Goal: Transaction & Acquisition: Purchase product/service

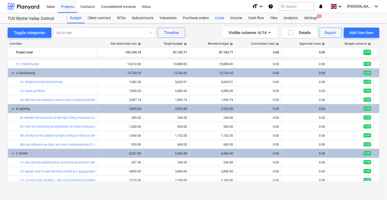
click at [225, 23] on div "Sales Projects Contacts Consolidated Invoices Inbox format_size keyboard_arrow_…" at bounding box center [193, 100] width 387 height 200
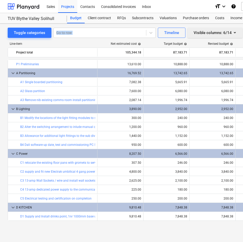
click at [188, 28] on button "Visible columns : 6/14" at bounding box center [215, 33] width 55 height 10
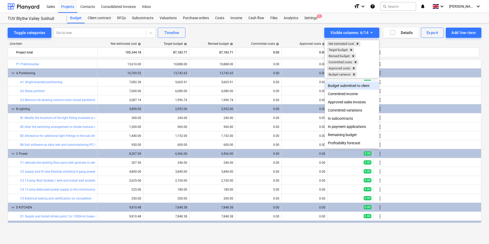
click at [391, 46] on div at bounding box center [244, 122] width 489 height 244
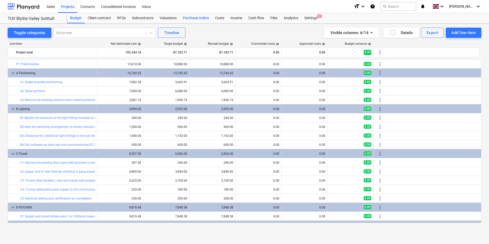
click at [193, 17] on div "Purchase orders" at bounding box center [196, 18] width 32 height 10
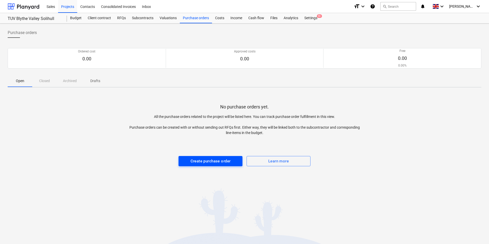
click at [209, 160] on div "Create purchase order" at bounding box center [211, 161] width 40 height 7
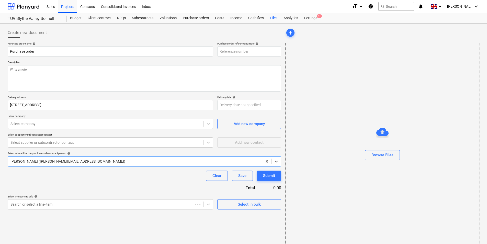
type textarea "x"
type input "001-PO-001"
click at [53, 73] on textarea at bounding box center [145, 78] width 274 height 26
type textarea "x"
click at [40, 125] on div at bounding box center [105, 123] width 191 height 5
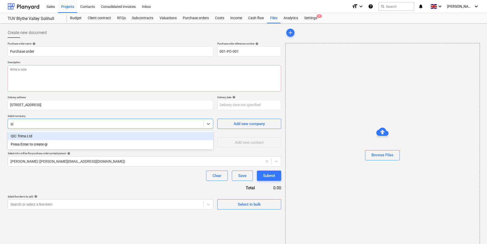
type input "qic"
type textarea "x"
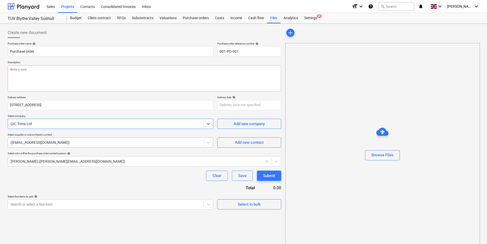
click at [61, 144] on div at bounding box center [105, 142] width 191 height 5
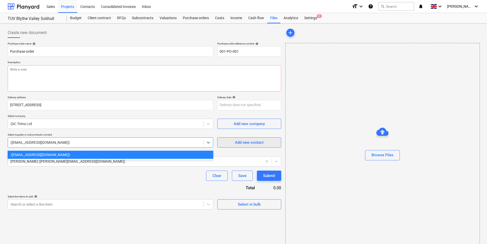
click at [236, 144] on div "Add new contact" at bounding box center [249, 142] width 29 height 7
type textarea "x"
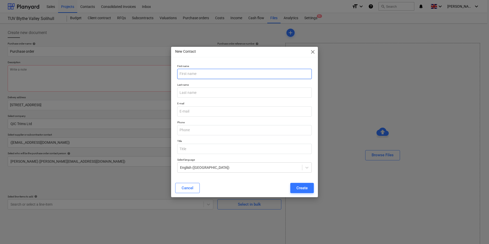
click at [194, 77] on input "text" at bounding box center [244, 74] width 135 height 10
type input "Mat"
type input "[PERSON_NAME]"
click at [210, 112] on input "email" at bounding box center [244, 111] width 135 height 10
type textarea "x"
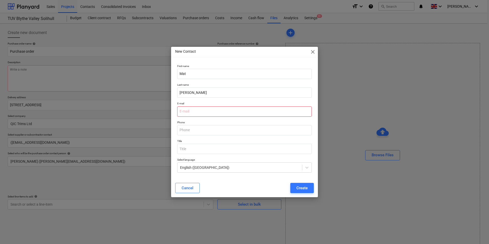
paste input "[PERSON_NAME] <[EMAIL_ADDRESS][DOMAIN_NAME]>"
drag, startPoint x: 202, startPoint y: 111, endPoint x: 163, endPoint y: 115, distance: 38.6
click at [163, 115] on div "New Contact close First name [PERSON_NAME] Last name [PERSON_NAME] E-mail [PERS…" at bounding box center [244, 122] width 489 height 244
type input "[PERSON_NAME] <[EMAIL_ADDRESS][DOMAIN_NAME]>"
click at [163, 115] on div "New Contact close First name [PERSON_NAME] Last name [PERSON_NAME] E-mail [PERS…" at bounding box center [244, 122] width 489 height 244
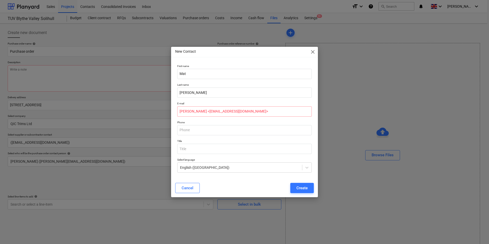
type textarea "x"
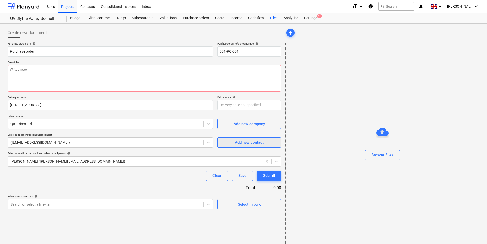
click at [252, 141] on div "Add new contact" at bounding box center [249, 142] width 29 height 7
type textarea "x"
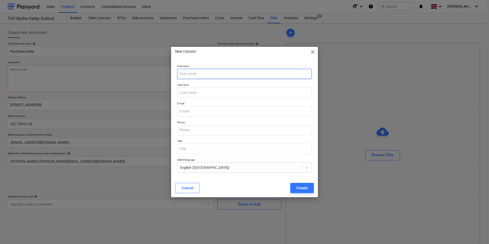
click at [206, 74] on input "text" at bounding box center [244, 74] width 135 height 10
type input "Mat"
type input "[PERSON_NAME]"
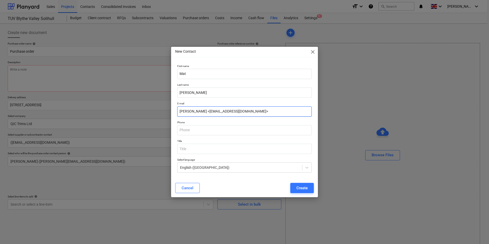
click at [200, 111] on input "[PERSON_NAME] <[EMAIL_ADDRESS][DOMAIN_NAME]>" at bounding box center [244, 111] width 135 height 10
click at [229, 114] on input "[EMAIL_ADDRESS][DOMAIN_NAME]>" at bounding box center [244, 111] width 135 height 10
type input "[EMAIL_ADDRESS][DOMAIN_NAME]"
click at [306, 189] on div "Create" at bounding box center [301, 188] width 11 height 7
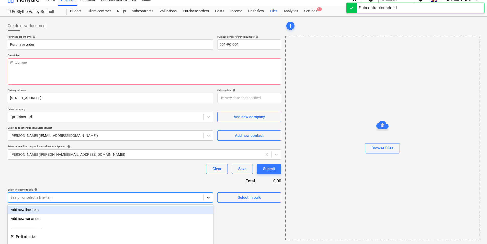
scroll to position [45, 0]
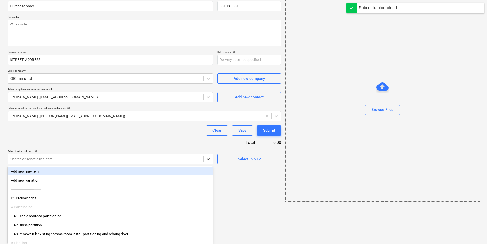
click at [211, 199] on body "Sales Projects Contacts Consolidated Invoices Inbox format_size keyboard_arrow_…" at bounding box center [243, 77] width 487 height 244
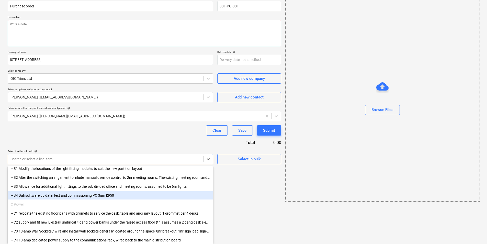
scroll to position [51, 0]
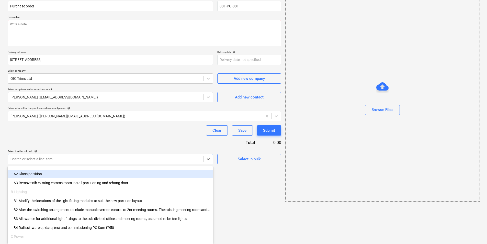
click at [58, 175] on div "-- A2 Glass partition" at bounding box center [111, 174] width 206 height 8
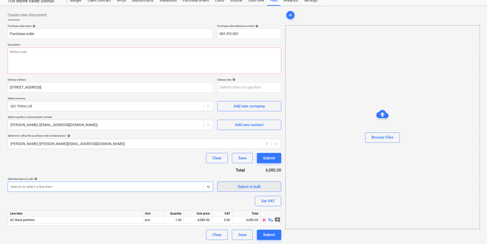
click at [234, 189] on span "Select in bulk" at bounding box center [249, 186] width 51 height 7
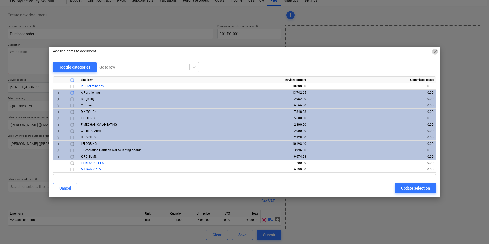
click at [391, 52] on span "close" at bounding box center [435, 52] width 6 height 6
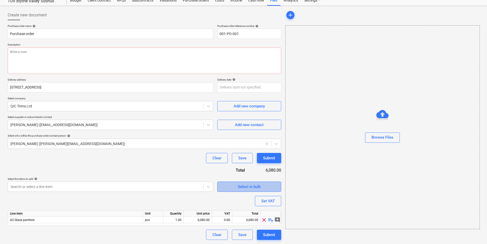
click at [239, 189] on div "Select in bulk" at bounding box center [249, 186] width 23 height 7
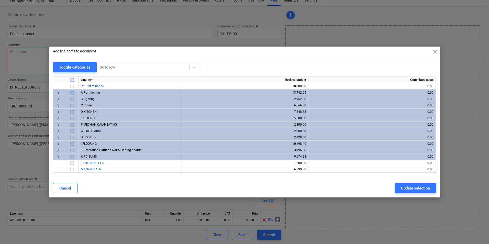
click at [73, 138] on input "checkbox" at bounding box center [72, 138] width 6 height 6
click at [391, 187] on div "Update selection" at bounding box center [415, 188] width 29 height 7
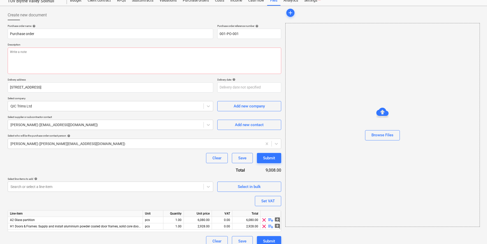
scroll to position [24, 0]
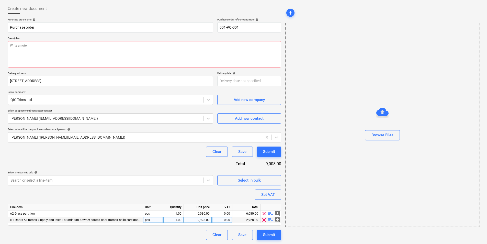
click at [120, 213] on span "H1 Doors & Frames: Supply and install aluminium powder coated door frames, soli…" at bounding box center [139, 220] width 259 height 4
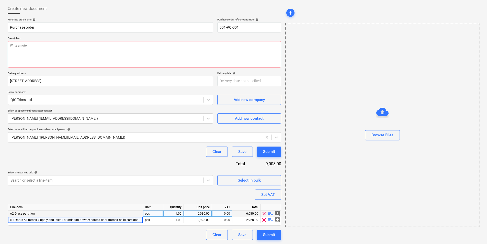
click at [191, 213] on div "6,080.00" at bounding box center [198, 214] width 24 height 6
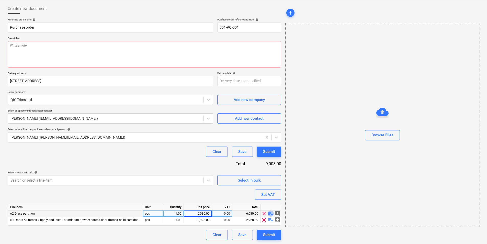
click at [270, 213] on span "playlist_add" at bounding box center [271, 214] width 6 height 6
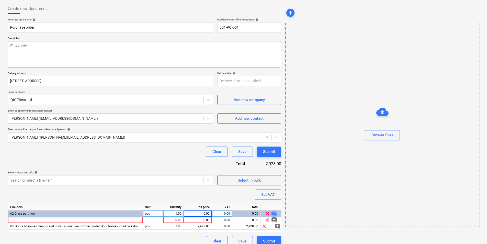
click at [273, 213] on span "playlist_add" at bounding box center [274, 214] width 6 height 6
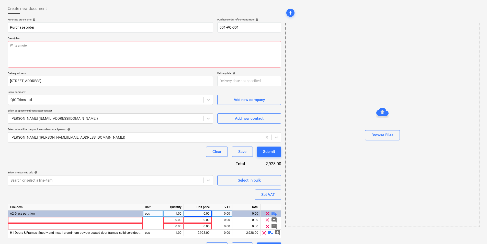
click at [273, 213] on span "playlist_add" at bounding box center [274, 214] width 6 height 6
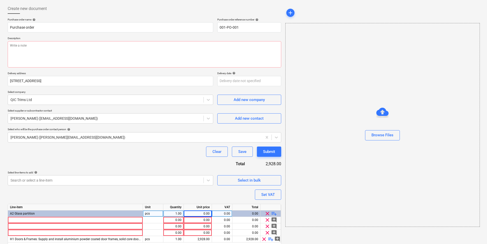
click at [273, 213] on span "playlist_add" at bounding box center [274, 214] width 6 height 6
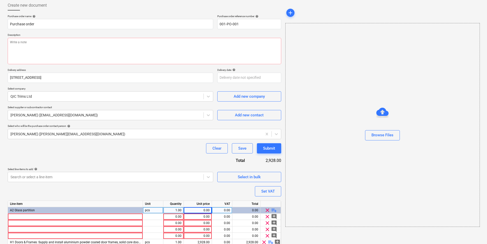
scroll to position [50, 0]
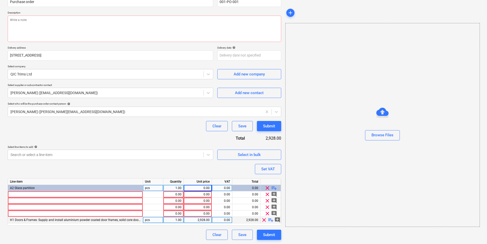
click at [270, 213] on span "playlist_add" at bounding box center [271, 220] width 6 height 6
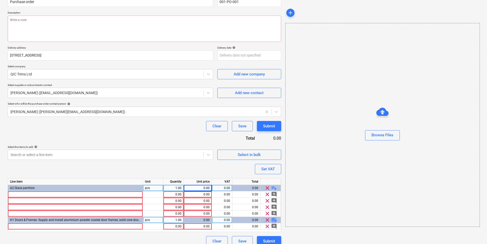
click at [273, 213] on span "playlist_add" at bounding box center [274, 220] width 6 height 6
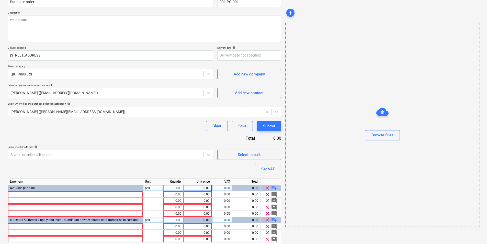
click at [273, 213] on span "playlist_add" at bounding box center [274, 220] width 6 height 6
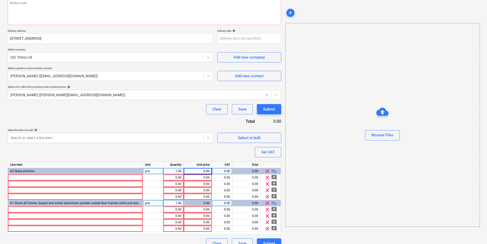
scroll to position [75, 0]
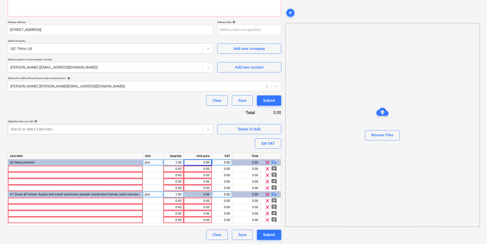
click at [166, 126] on div "Search or select a line-item" at bounding box center [106, 129] width 196 height 7
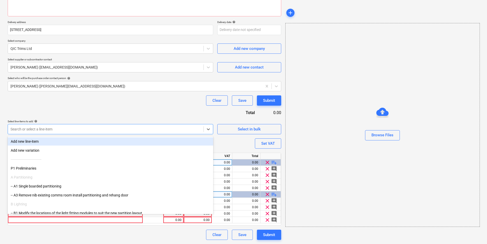
click at [163, 111] on div "Purchase order name help Purchase order Purchase order reference number help 00…" at bounding box center [145, 103] width 274 height 273
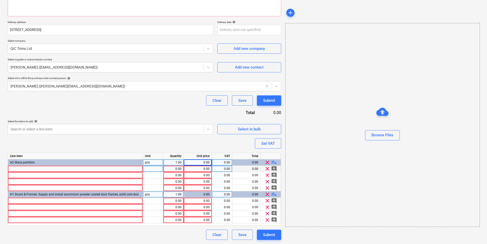
click at [95, 170] on div at bounding box center [75, 169] width 135 height 6
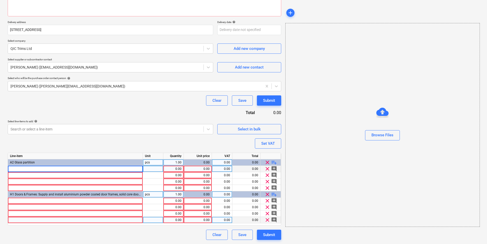
click at [268, 213] on span "clear" at bounding box center [268, 220] width 6 height 6
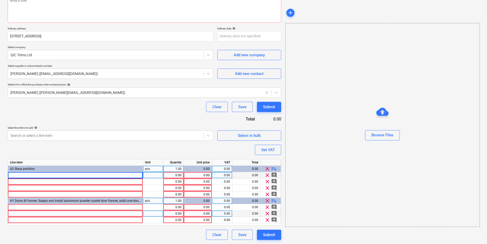
click at [268, 213] on span "clear" at bounding box center [268, 214] width 6 height 6
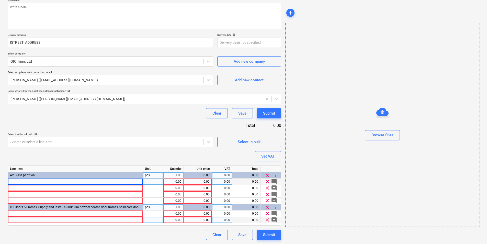
click at [268, 213] on span "clear" at bounding box center [268, 220] width 6 height 6
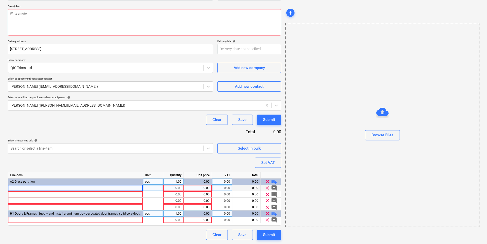
scroll to position [56, 0]
click at [273, 182] on span "playlist_add" at bounding box center [274, 182] width 6 height 6
type textarea "x"
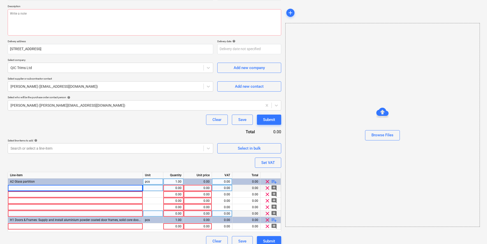
click at [125, 190] on div at bounding box center [75, 188] width 135 height 6
drag, startPoint x: 171, startPoint y: 189, endPoint x: 196, endPoint y: 193, distance: 25.4
click at [196, 193] on div "Line-item Unit Quantity Unit price VAT Total A2 Glass partition pcs 1.00 0.00 0…" at bounding box center [145, 202] width 274 height 60
click at [114, 186] on div at bounding box center [75, 188] width 135 height 6
type input "SG01 25mm SB Base Track"
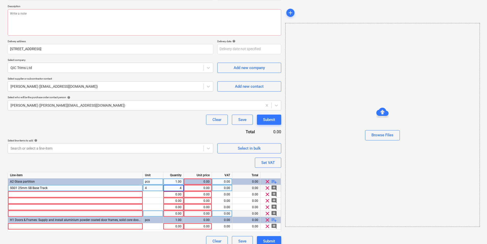
type textarea "x"
type input "12.63"
type textarea "x"
click at [151, 188] on div "4" at bounding box center [153, 188] width 20 height 6
type textarea "x"
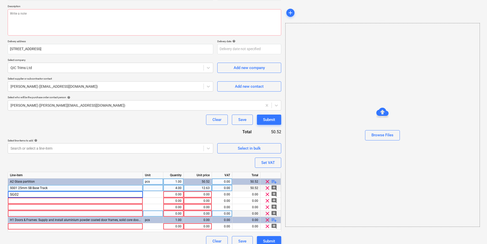
type input "SG02"
type textarea "x"
drag, startPoint x: 47, startPoint y: 188, endPoint x: 20, endPoint y: 185, distance: 27.1
click at [20, 185] on div "SG01 25mm SB Base Track" at bounding box center [75, 188] width 135 height 6
click at [20, 185] on input "SG01 25mm SB Base Track" at bounding box center [75, 188] width 135 height 6
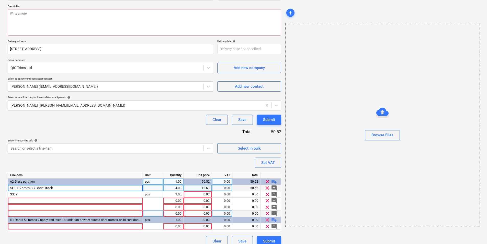
drag, startPoint x: 19, startPoint y: 187, endPoint x: 62, endPoint y: 186, distance: 42.5
click at [62, 186] on input "SG01 25mm SB Base Track" at bounding box center [75, 188] width 135 height 6
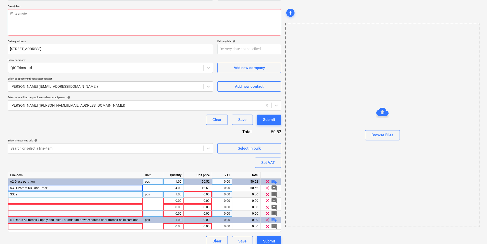
click at [26, 195] on div "SG02" at bounding box center [75, 194] width 135 height 6
click at [27, 193] on input "SG02" at bounding box center [75, 194] width 135 height 6
type input "SG02 25mm SB Base Track"
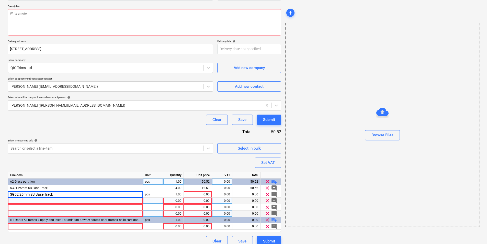
type textarea "x"
type input "s"
type input "SG02 SG Clip in bead"
type textarea "x"
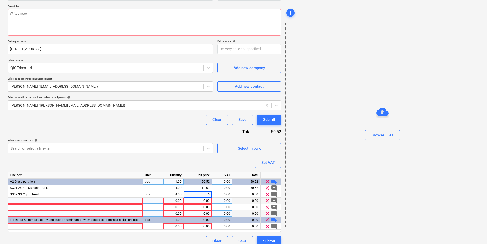
type input "5.68"
type textarea "x"
click at [37, 200] on div at bounding box center [75, 201] width 135 height 6
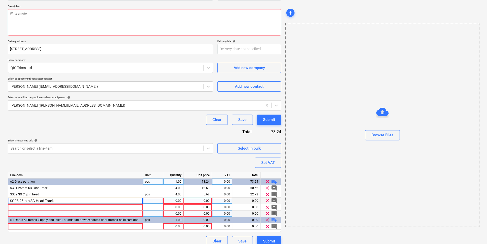
type input "SG03 25mm SG Head Track"
type textarea "x"
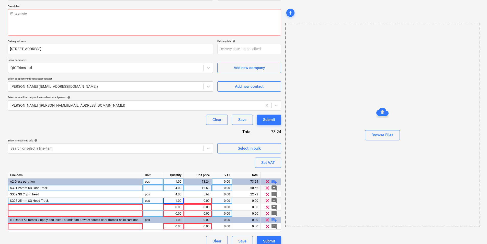
click at [145, 191] on div at bounding box center [153, 188] width 20 height 6
click at [151, 189] on input at bounding box center [153, 188] width 20 height 6
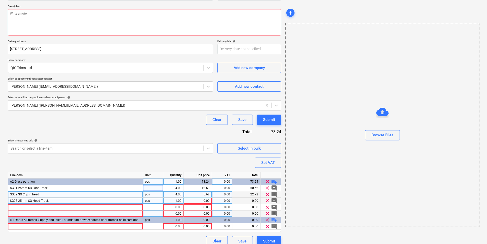
drag, startPoint x: 153, startPoint y: 195, endPoint x: 129, endPoint y: 194, distance: 24.1
click at [0, 0] on div "SG02 SG Clip in bead pcs 4.00 5.68 0.00 22.72 clear add_comment" at bounding box center [0, 0] width 0 height 0
drag, startPoint x: 151, startPoint y: 192, endPoint x: 142, endPoint y: 193, distance: 8.3
click at [0, 0] on div "SG02 SG Clip in bead pcs 4.00 5.68 0.00 22.72 clear add_comment" at bounding box center [0, 0] width 0 height 0
click at [142, 193] on div "SG02 SG Clip in bead" at bounding box center [75, 194] width 135 height 6
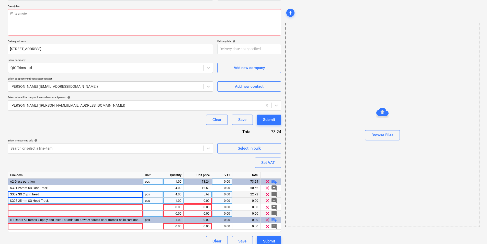
drag, startPoint x: 155, startPoint y: 193, endPoint x: 138, endPoint y: 194, distance: 16.1
click at [0, 0] on div "SG02 SG Clip in bead pcs 4.00 5.68 0.00 22.72 clear add_comment" at bounding box center [0, 0] width 0 height 0
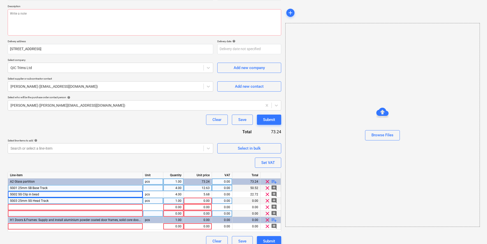
click at [146, 188] on div at bounding box center [153, 188] width 20 height 6
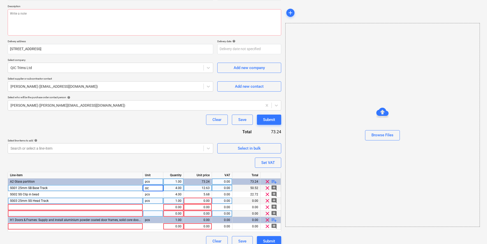
type input "o"
type input "pcs"
type textarea "x"
type input "13.09"
type textarea "x"
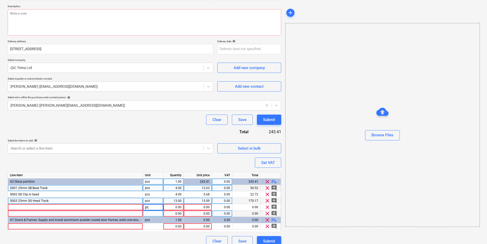
type input "pcs"
type textarea "x"
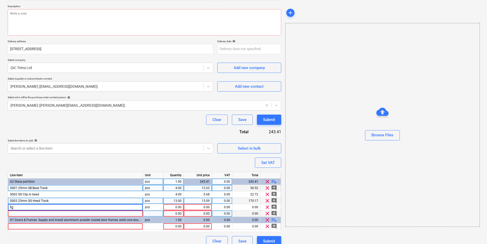
type input "f"
type input "FGS Flipped Gasket Seal 3000mm"
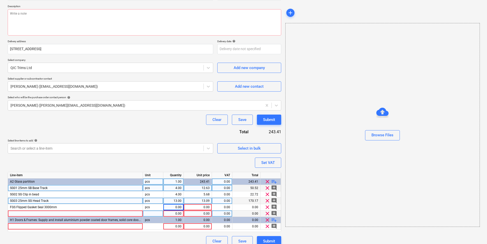
type textarea "x"
type input "1.88"
type textarea "x"
click at [22, 213] on div at bounding box center [75, 214] width 135 height 6
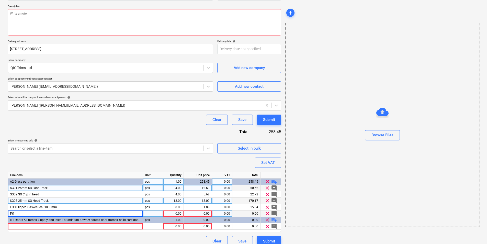
type input "F"
type input "SG03PVC PVC Channel Gasket 3000mm"
type textarea "x"
type input "3.49"
type textarea "x"
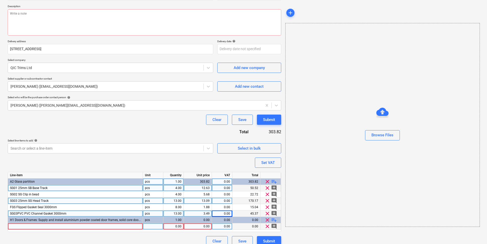
click at [77, 213] on div at bounding box center [75, 226] width 135 height 6
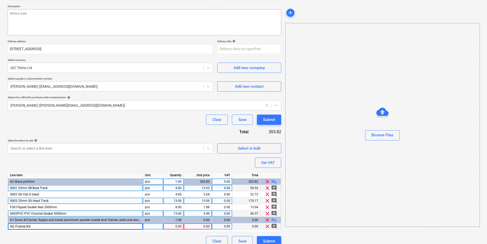
type input "SG Frame Kit"
type textarea "x"
click at [82, 213] on div "SG Frame Kit" at bounding box center [75, 226] width 135 height 6
click at [82, 213] on input "SG Frame Kit" at bounding box center [75, 226] width 135 height 6
type input "SG Frame Kit (Offset Glazed) Single Leaf Strike and 3 timber hinges"
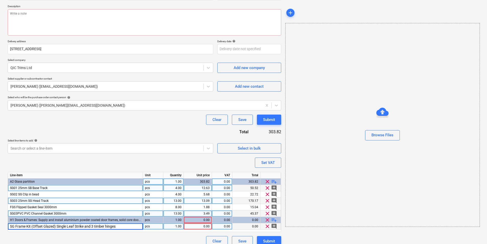
type textarea "x"
click at [170, 213] on div "1.00" at bounding box center [174, 226] width 16 height 6
type input "4"
type textarea "x"
type input "180"
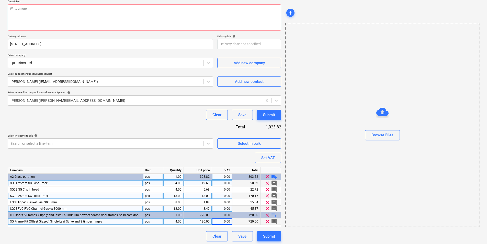
scroll to position [62, 0]
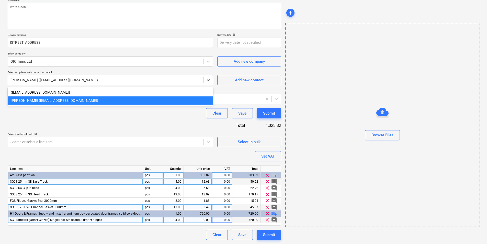
click at [111, 81] on div at bounding box center [105, 80] width 191 height 5
click at [119, 119] on div "Purchase order name help Purchase order Purchase order reference number help 00…" at bounding box center [145, 110] width 274 height 260
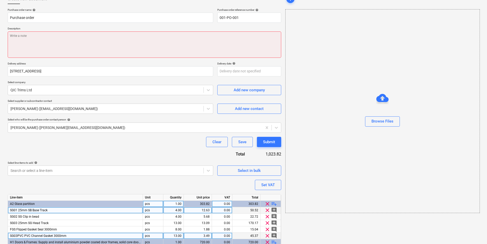
scroll to position [0, 0]
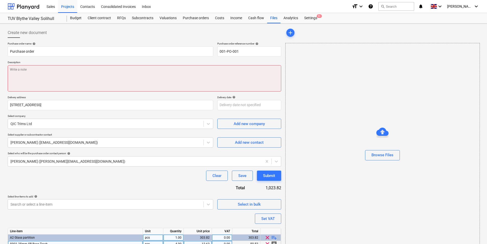
click at [45, 84] on textarea at bounding box center [145, 78] width 274 height 26
type textarea "x"
type textarea "O"
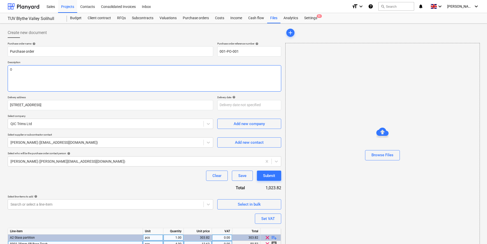
type textarea "x"
type textarea "Or"
type textarea "x"
type textarea "Ord"
type textarea "x"
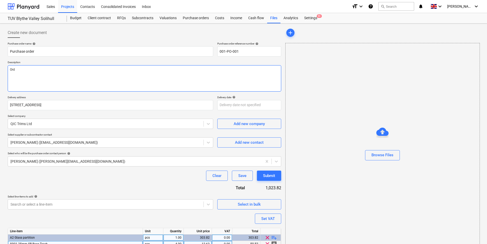
type textarea "Orde"
type textarea "x"
type textarea "Order"
type textarea "x"
type textarea "Order"
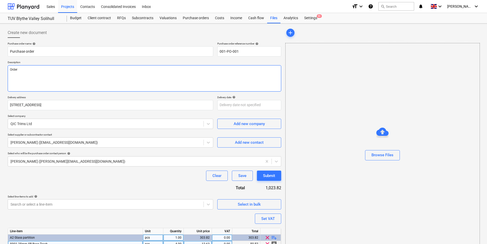
type textarea "x"
type textarea "Order b"
type textarea "x"
type textarea "Order be"
type textarea "x"
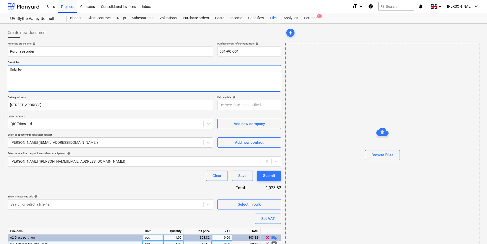
type textarea "Order bel"
type textarea "x"
type textarea "Order belo"
type textarea "x"
type textarea "Order below"
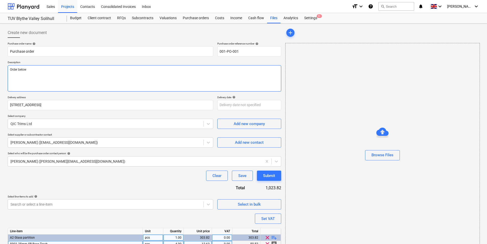
type textarea "x"
type textarea "Order below f"
type textarea "x"
type textarea "Order below fo"
type textarea "x"
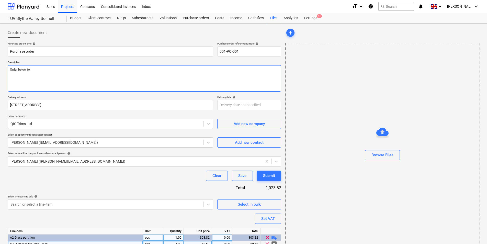
type textarea "Order below for"
type textarea "x"
type textarea "Order below for"
type textarea "x"
type textarea "Order below for g"
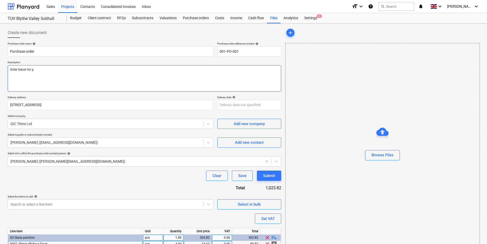
type textarea "x"
type textarea "Order below for gl"
type textarea "x"
type textarea "Order below for gla"
type textarea "x"
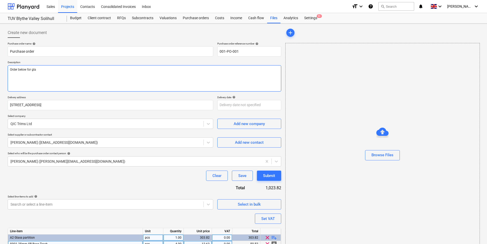
type textarea "Order below for glaz"
type textarea "x"
type textarea "Order below for glazi"
type textarea "x"
type textarea "Order below for glazing"
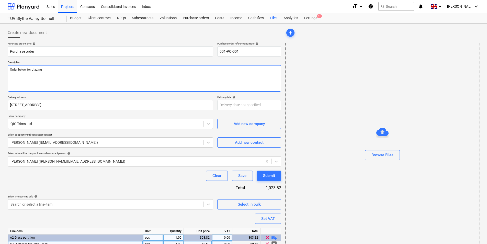
type textarea "x"
type textarea "Order below for glazing"
type textarea "x"
type textarea "Order below for glazing tr"
type textarea "x"
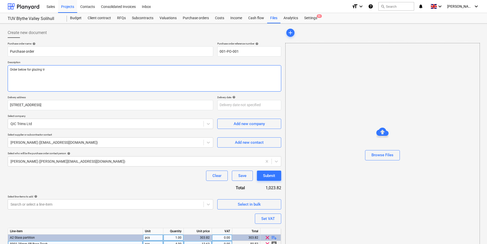
type textarea "Order below for glazing tra"
type textarea "x"
type textarea "Order below for glazing trac"
type textarea "x"
type textarea "Order below for glazing track"
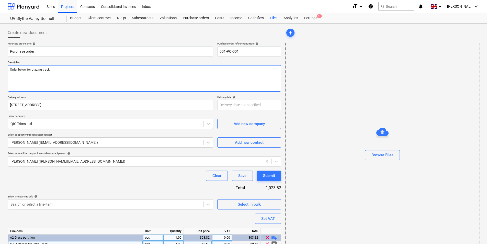
type textarea "x"
type textarea "Order below for glazing track"
type textarea "x"
type textarea "Order below for glazing track a"
type textarea "x"
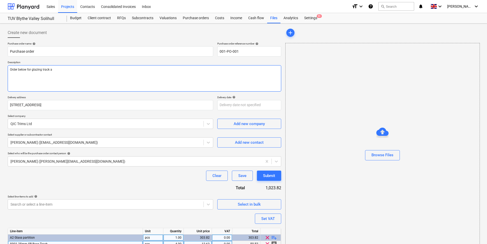
type textarea "Order below for glazing track an"
type textarea "x"
type textarea "Order below for glazing track and"
type textarea "x"
type textarea "Order below for glazing track and"
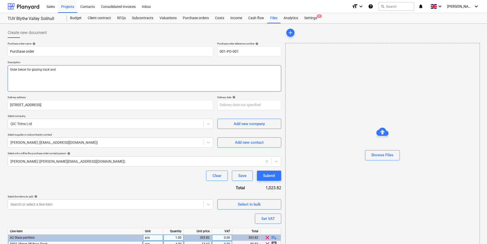
type textarea "x"
type textarea "Order below for glazing track and f"
type textarea "x"
type textarea "Order below for glazing track and fr"
type textarea "x"
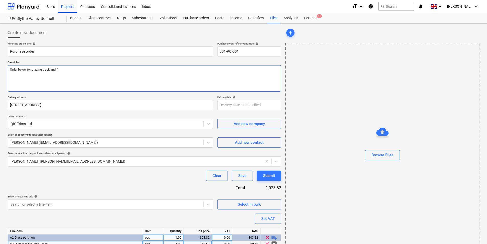
type textarea "Order below for glazing track and fra"
type textarea "x"
type textarea "Order below for glazing track and fram"
type textarea "x"
type textarea "Order below for glazing track and frame"
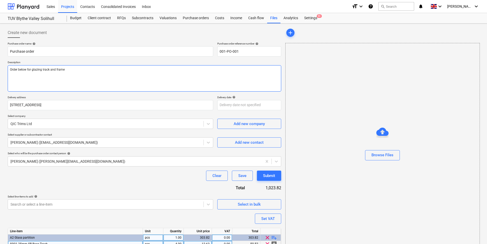
type textarea "x"
type textarea "Order below for glazing track and frame"
type textarea "x"
type textarea "Order below for glazing track and frame c"
type textarea "x"
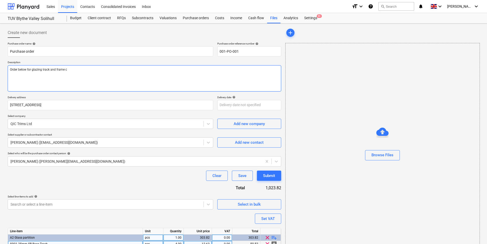
type textarea "Order below for glazing track and frame co"
type textarea "x"
type textarea "Order below for glazing track and frame col"
type textarea "x"
type textarea "Order below for glazing track and frame colou"
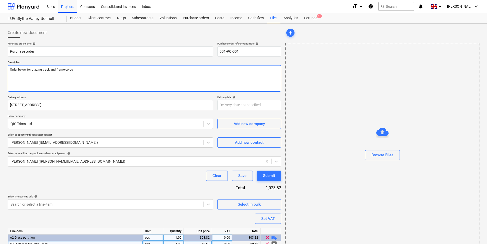
type textarea "x"
type textarea "Order below for glazing track and frame colour"
type textarea "x"
type textarea "Order below for glazing track and frame colour to"
type textarea "x"
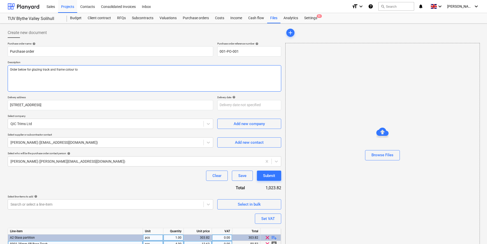
type textarea "Order below for glazing track and frame colour to"
type textarea "x"
type textarea "Order below for glazing track and frame colour to b"
type textarea "x"
type textarea "Order below for glazing track and frame colour to be"
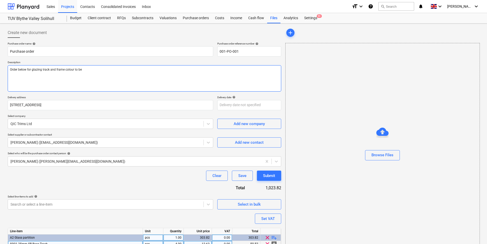
type textarea "x"
type textarea "Order below for glazing track and frame colour to be H"
type textarea "x"
type textarea "Order below for glazing track and frame colour to be HWI"
type textarea "x"
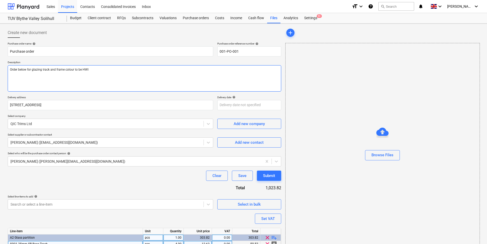
type textarea "Order below for glazing track and frame colour to be HWIT"
type textarea "x"
type textarea "Order below for glazing track and frame colour to be HWITE"
type textarea "x"
type textarea "Order below for glazing track and frame colour to be HWITE"
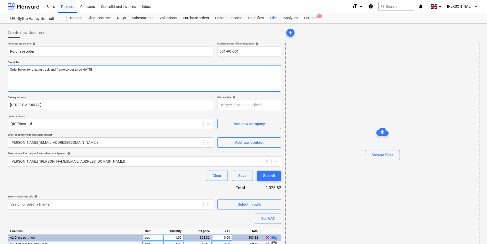
drag, startPoint x: 83, startPoint y: 70, endPoint x: 108, endPoint y: 71, distance: 25.6
click at [108, 71] on textarea "Order below for glazing track and frame colour to be HWITE" at bounding box center [145, 78] width 274 height 26
type textarea "x"
type textarea "Order below for glazing track and frame colour to be W"
type textarea "x"
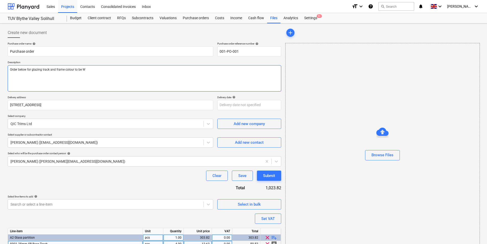
type textarea "Order below for glazing track and frame colour to be Wh"
type textarea "x"
type textarea "Order below for glazing track and frame colour to be Whi"
type textarea "x"
type textarea "Order below for glazing track and frame colour to be Whit"
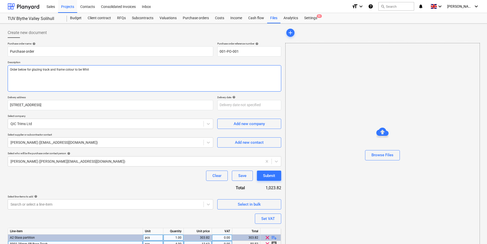
type textarea "x"
type textarea "Order below for glazing track and frame colour to be White"
type textarea "x"
type textarea "Order below for glazing track and frame colour to be White"
click at [225, 108] on body "Sales Projects Contacts Consolidated Invoices Inbox format_size keyboard_arrow_…" at bounding box center [243, 122] width 487 height 244
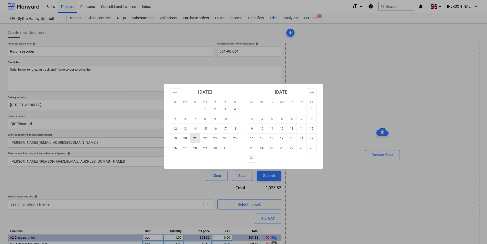
click at [194, 138] on td "21" at bounding box center [195, 139] width 10 height 10
type textarea "x"
type input "[DATE]"
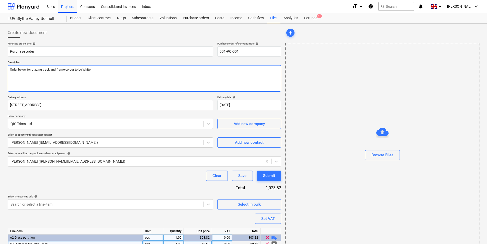
click at [146, 74] on textarea "Order below for glazing track and frame colour to be White" at bounding box center [145, 78] width 274 height 26
drag, startPoint x: 26, startPoint y: 69, endPoint x: 18, endPoint y: 69, distance: 7.4
click at [18, 69] on textarea "Order below for glazing track and frame colour to be White" at bounding box center [145, 78] width 274 height 26
type textarea "x"
type textarea "Order for glazing track and frame colour to be White"
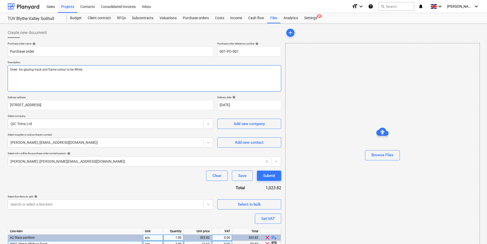
type textarea "x"
type textarea "Order for glazing track and frame colour to be White"
click at [55, 70] on textarea "Order for glazing track and frame colour to be White" at bounding box center [145, 78] width 274 height 26
type textarea "x"
type textarea "Order for glazing track and frames colour to be White"
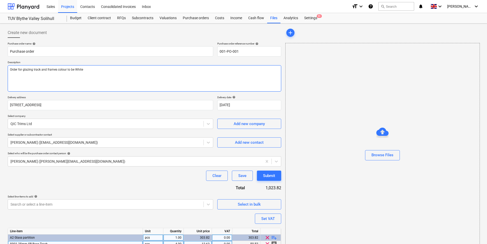
type textarea "x"
type textarea "Order for glazing track and frames colour to be White"
type textarea "x"
type textarea "Order for glazing track and frames No colour to be White"
type textarea "x"
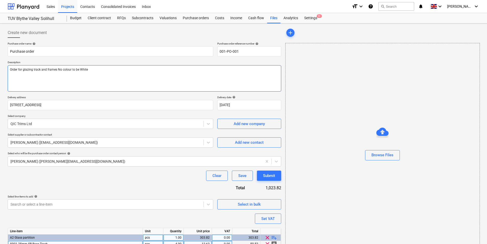
type textarea "Order for glazing track and frames Not colour to be White"
type textarea "x"
type textarea "Order for glazing track and frames Note colour to be White"
type textarea "x"
type textarea "Order for glazing track and frames Note colour to be White"
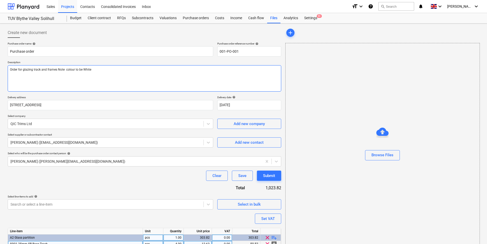
type textarea "x"
type textarea "Order for glazing track and frames Note - colour to be White"
type textarea "x"
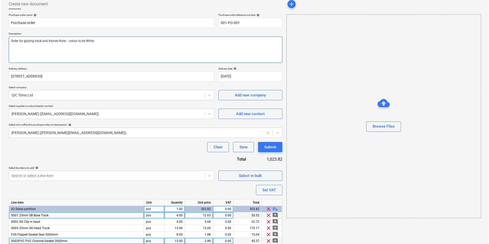
scroll to position [62, 0]
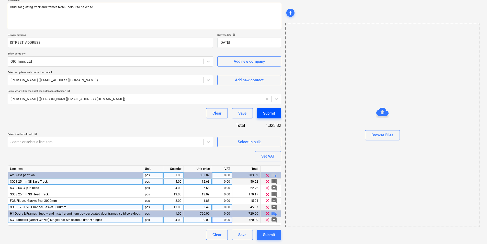
type textarea "Order for glazing track and frames Note - colour to be White"
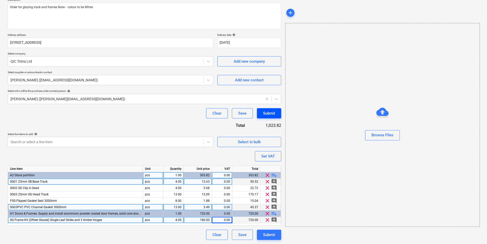
click at [272, 111] on div "Submit" at bounding box center [269, 113] width 12 height 7
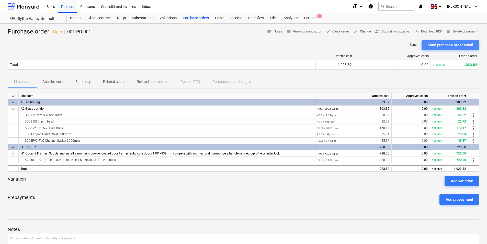
click at [391, 44] on div "Send purchase order email" at bounding box center [451, 45] width 46 height 7
click at [391, 31] on span "save_alt Download PDF" at bounding box center [429, 32] width 28 height 6
click at [72, 6] on div "Projects" at bounding box center [67, 6] width 19 height 13
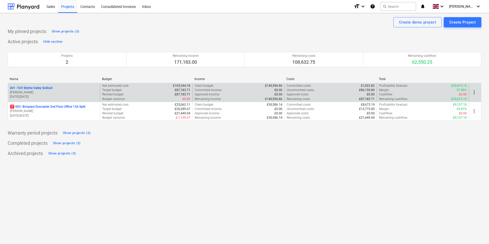
click at [53, 87] on div "001 - TUV Blythe Valley Solihull" at bounding box center [54, 88] width 88 height 4
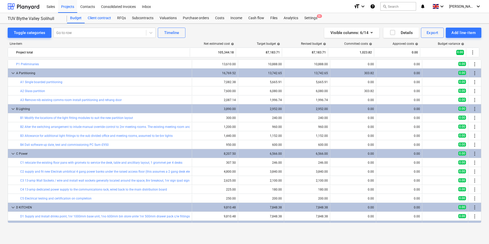
click at [103, 19] on div "Client contract" at bounding box center [99, 18] width 29 height 10
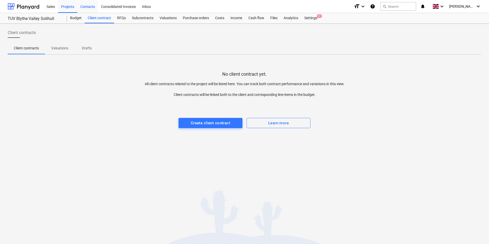
click at [87, 6] on div "Contacts" at bounding box center [87, 6] width 21 height 13
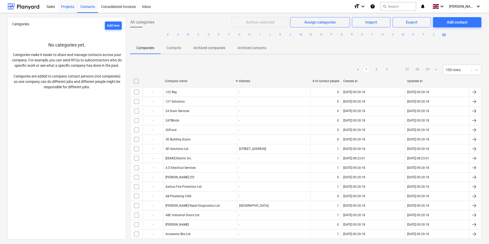
click at [63, 6] on div "Projects" at bounding box center [67, 6] width 19 height 13
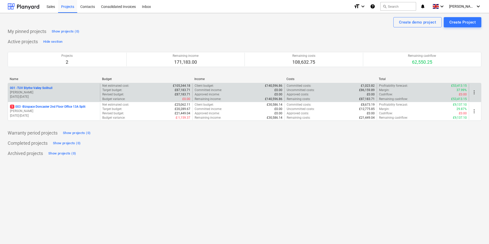
click at [81, 95] on p "[DATE] - [DATE]" at bounding box center [54, 97] width 88 height 4
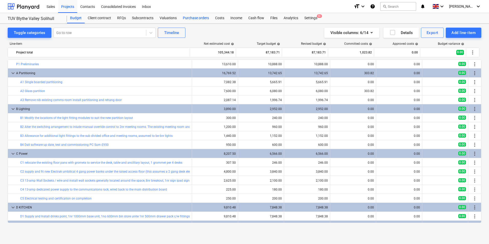
click at [190, 19] on div "Purchase orders" at bounding box center [196, 18] width 32 height 10
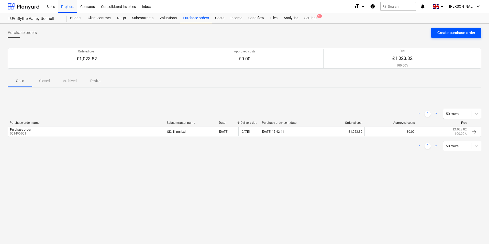
click at [391, 34] on div "Create purchase order" at bounding box center [456, 32] width 38 height 7
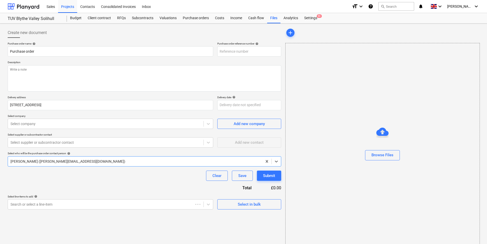
type textarea "x"
type input "001-PO-002"
type textarea "x"
click at [59, 123] on div at bounding box center [105, 123] width 191 height 5
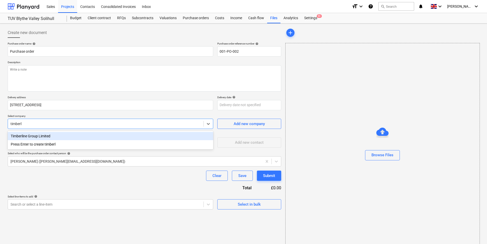
type input "timberli"
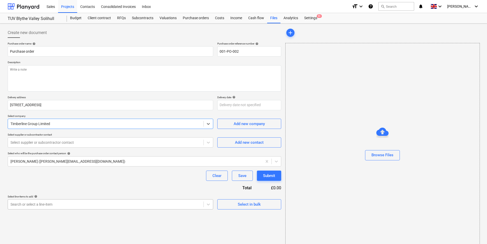
click at [66, 204] on body "Sales Projects Contacts Consolidated Invoices Inbox format_size keyboard_arrow_…" at bounding box center [243, 122] width 487 height 244
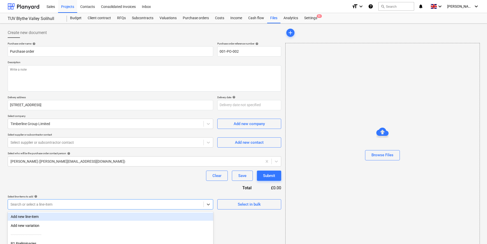
scroll to position [45, 0]
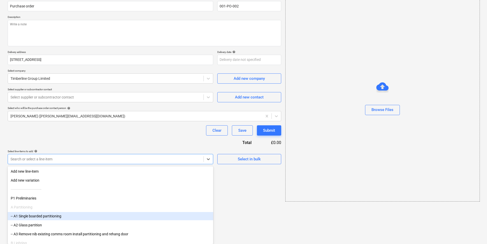
click at [41, 213] on div "-- A1 Single boarded partitioning" at bounding box center [111, 216] width 206 height 8
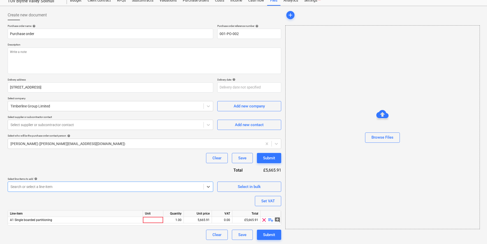
scroll to position [18, 0]
click at [270, 213] on span "playlist_add" at bounding box center [271, 220] width 6 height 6
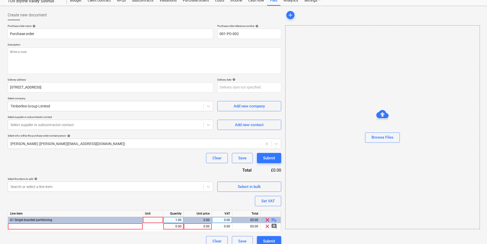
click at [271, 213] on span "playlist_add" at bounding box center [274, 220] width 6 height 6
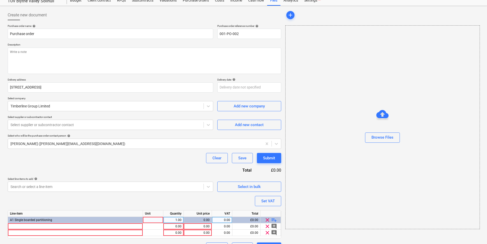
click at [272, 213] on span "playlist_add" at bounding box center [274, 220] width 6 height 6
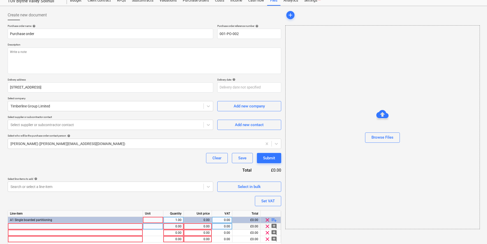
click at [52, 213] on div at bounding box center [75, 226] width 135 height 6
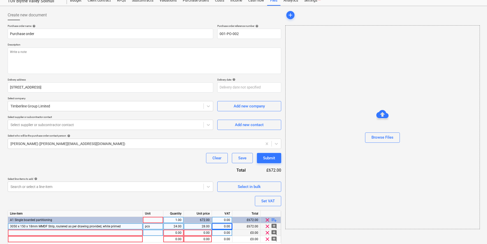
click at [88, 213] on div at bounding box center [75, 233] width 135 height 6
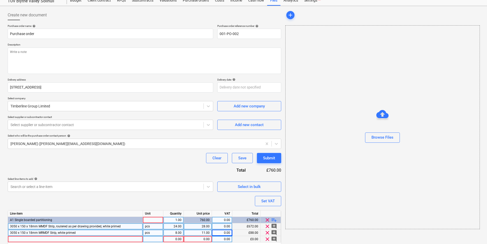
click at [89, 213] on div at bounding box center [75, 239] width 135 height 6
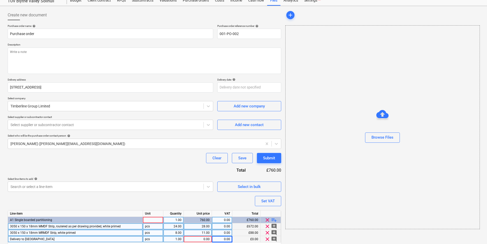
click at [199, 213] on div "11.00" at bounding box center [198, 233] width 24 height 6
click at [200, 213] on div "0.00" at bounding box center [198, 239] width 24 height 6
click at [176, 188] on div at bounding box center [105, 186] width 191 height 5
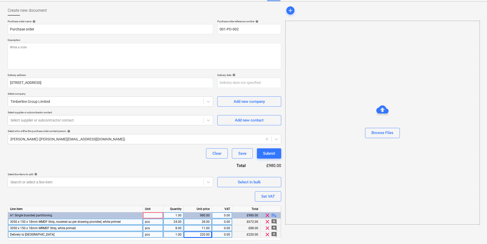
scroll to position [37, 0]
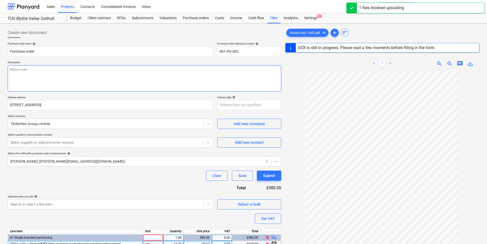
click at [110, 73] on textarea at bounding box center [145, 78] width 274 height 26
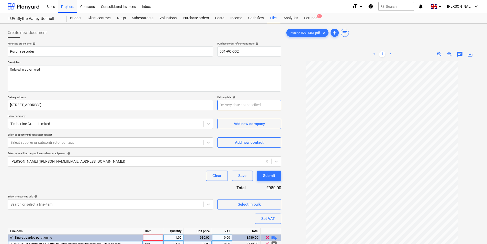
click at [235, 108] on body "Sales Projects Contacts Consolidated Invoices Inbox format_size keyboard_arrow_…" at bounding box center [243, 122] width 487 height 244
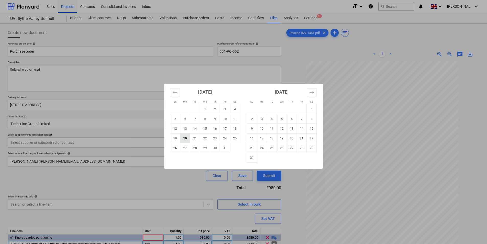
click at [184, 139] on td "20" at bounding box center [185, 139] width 10 height 10
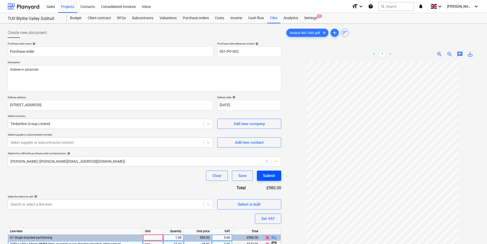
click at [271, 177] on div "Submit" at bounding box center [269, 175] width 12 height 7
click at [121, 143] on div at bounding box center [105, 142] width 191 height 5
click at [222, 140] on button "Add new contact" at bounding box center [249, 142] width 64 height 10
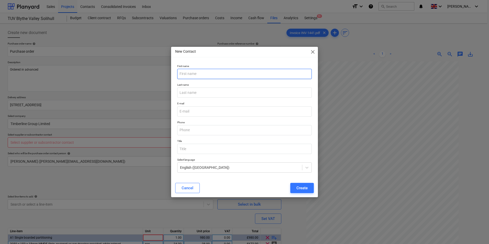
click at [194, 75] on input "text" at bounding box center [244, 74] width 135 height 10
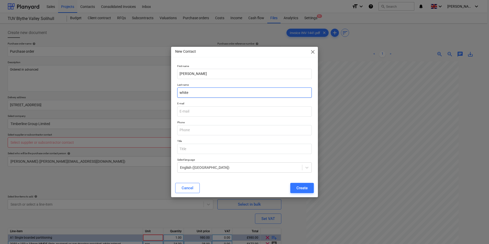
click at [227, 93] on input "white" at bounding box center [244, 92] width 135 height 10
click at [181, 110] on input "email" at bounding box center [244, 111] width 135 height 10
paste input "[PERSON_NAME] <[PERSON_NAME][EMAIL_ADDRESS][DOMAIN_NAME]>"
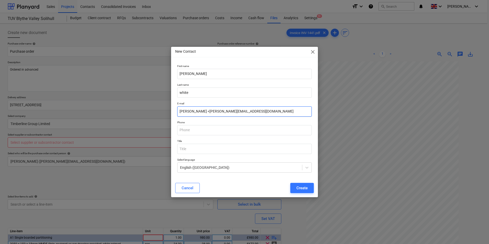
drag, startPoint x: 201, startPoint y: 112, endPoint x: 161, endPoint y: 111, distance: 39.7
click at [161, 111] on div "New Contact close First name [PERSON_NAME] Last name [PERSON_NAME] E-mail [PERS…" at bounding box center [244, 122] width 489 height 244
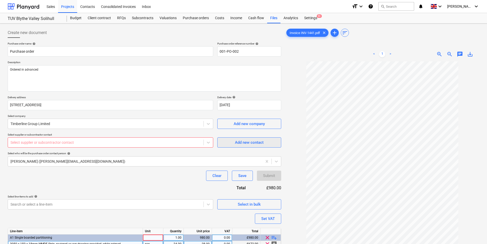
click at [237, 144] on div "Add new contact" at bounding box center [249, 142] width 29 height 7
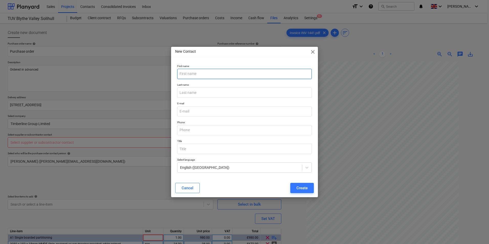
click at [200, 78] on input "text" at bounding box center [244, 74] width 135 height 10
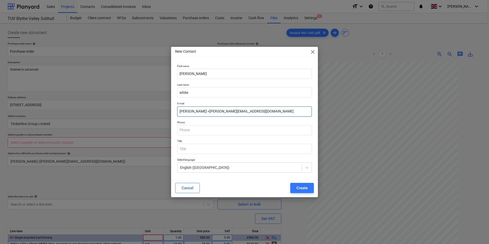
drag, startPoint x: 199, startPoint y: 111, endPoint x: 172, endPoint y: 112, distance: 26.4
click at [172, 112] on div "First name [PERSON_NAME] Last name [PERSON_NAME] E-mail [PERSON_NAME] <[PERSON_…" at bounding box center [244, 120] width 147 height 117
click at [237, 111] on input "[PERSON_NAME][EMAIL_ADDRESS][DOMAIN_NAME]" at bounding box center [244, 111] width 135 height 10
click at [303, 188] on div "Create" at bounding box center [301, 188] width 11 height 7
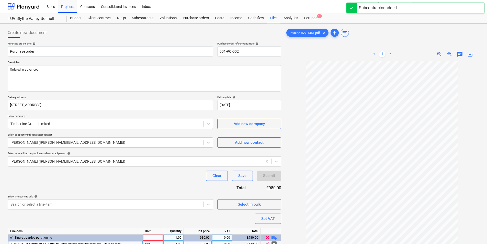
scroll to position [51, 0]
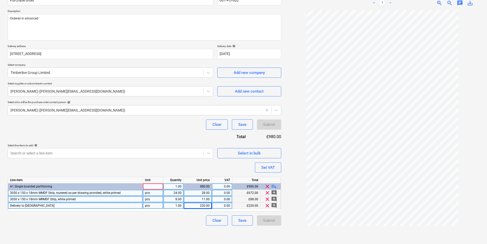
click at [153, 213] on div "Clear Save Submit" at bounding box center [145, 220] width 274 height 10
click at [153, 188] on div at bounding box center [153, 186] width 20 height 6
click at [159, 137] on div "Purchase order name help Purchase order Purchase order reference number help 00…" at bounding box center [145, 108] width 274 height 235
click at [139, 123] on div "Clear Save Submit" at bounding box center [145, 124] width 274 height 10
click at [136, 122] on div "Clear Save Submit" at bounding box center [145, 124] width 274 height 10
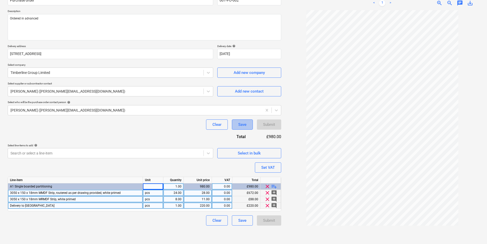
click at [237, 123] on button "Save" at bounding box center [242, 124] width 21 height 10
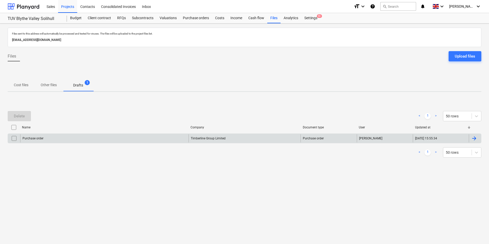
click at [206, 139] on div "Timberline Group Limited" at bounding box center [245, 138] width 112 height 8
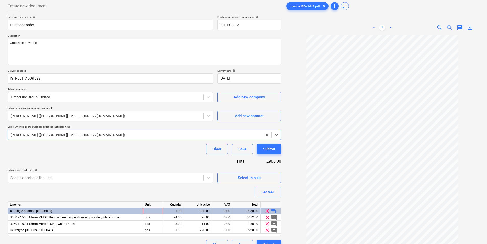
scroll to position [51, 0]
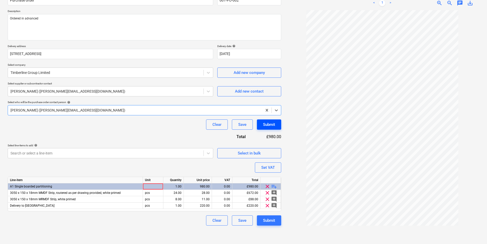
click at [264, 121] on button "Submit" at bounding box center [269, 124] width 24 height 10
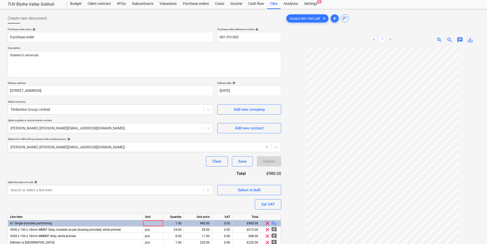
scroll to position [0, 0]
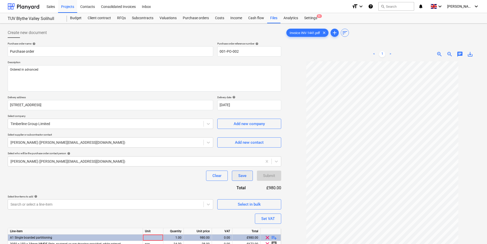
click at [246, 179] on div "Save" at bounding box center [242, 175] width 8 height 7
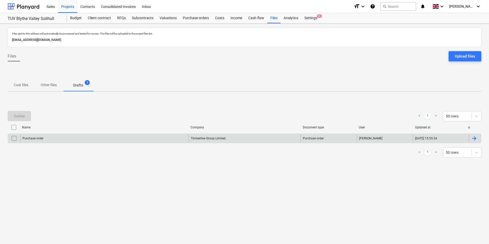
click at [211, 139] on div "Timberline Group Limited" at bounding box center [245, 138] width 112 height 8
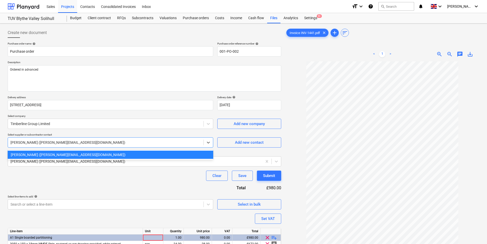
click at [117, 143] on div at bounding box center [105, 142] width 191 height 5
click at [153, 185] on div "Purchase order name help Purchase order Purchase order reference number help 00…" at bounding box center [145, 159] width 274 height 235
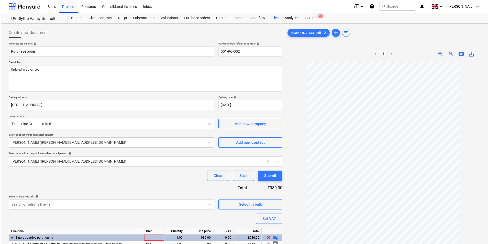
scroll to position [51, 0]
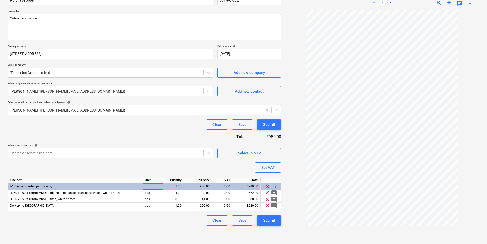
click at [150, 213] on div "Clear Save Submit" at bounding box center [145, 220] width 274 height 10
click at [150, 185] on div at bounding box center [153, 186] width 20 height 6
click at [157, 157] on div "Search or select a line-item" at bounding box center [106, 153] width 196 height 7
click at [269, 213] on div "Submit" at bounding box center [269, 220] width 12 height 7
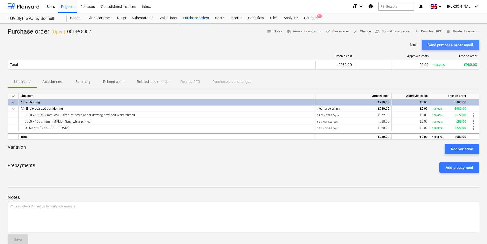
click at [391, 44] on div "Send purchase order email" at bounding box center [451, 45] width 46 height 7
click at [391, 46] on div "Send purchase order email" at bounding box center [451, 45] width 46 height 7
click at [190, 18] on div "Purchase orders" at bounding box center [196, 18] width 32 height 10
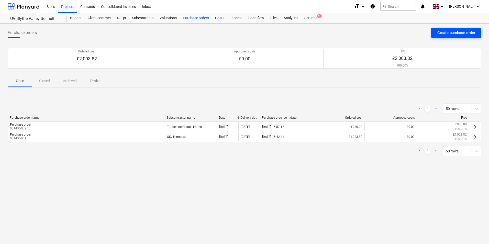
click at [391, 34] on div "Create purchase order" at bounding box center [456, 32] width 38 height 7
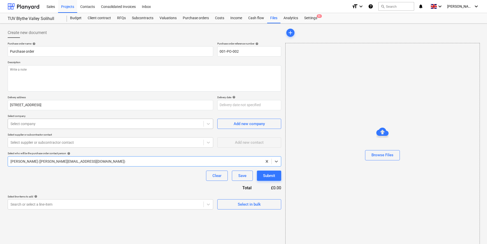
click at [61, 126] on div at bounding box center [105, 123] width 191 height 5
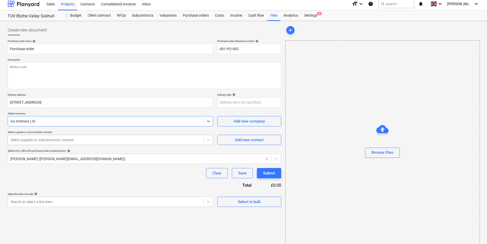
scroll to position [7, 0]
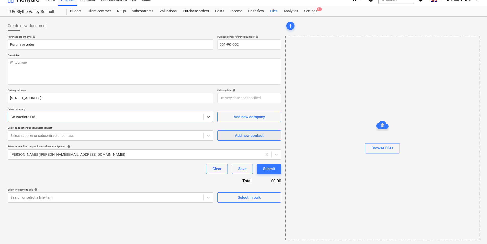
click at [233, 134] on span "Add new contact" at bounding box center [249, 135] width 51 height 7
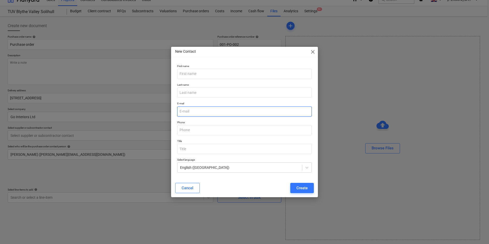
click at [196, 111] on input "email" at bounding box center [244, 111] width 135 height 10
paste input "[PERSON_NAME] <[PERSON_NAME][EMAIL_ADDRESS][PERSON_NAME][DOMAIN_NAME]>"
click at [199, 110] on input "[PERSON_NAME] <[PERSON_NAME][EMAIL_ADDRESS][PERSON_NAME][DOMAIN_NAME]>" at bounding box center [244, 111] width 135 height 10
click at [246, 112] on input "[PERSON_NAME][EMAIL_ADDRESS][PERSON_NAME][DOMAIN_NAME]>" at bounding box center [244, 111] width 135 height 10
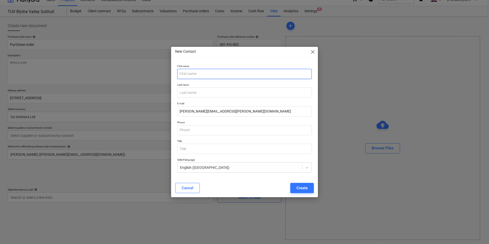
click at [233, 71] on input "text" at bounding box center [244, 74] width 135 height 10
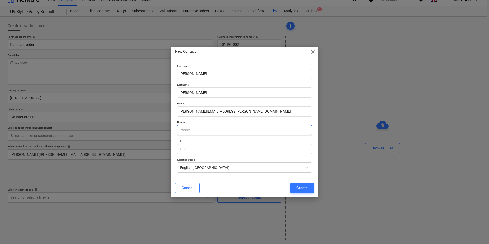
click at [220, 131] on input "text" at bounding box center [244, 130] width 135 height 10
click at [265, 60] on div "New Contact close First name [PERSON_NAME] Last name [PERSON_NAME] E-mail [PERS…" at bounding box center [244, 122] width 147 height 151
click at [302, 188] on div "Create" at bounding box center [301, 188] width 11 height 7
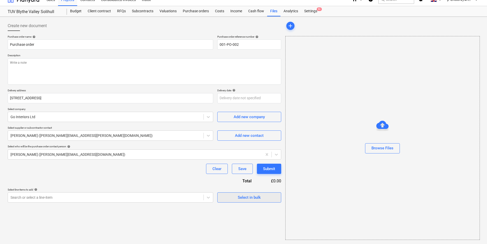
click at [251, 199] on div "Select in bulk" at bounding box center [249, 197] width 23 height 7
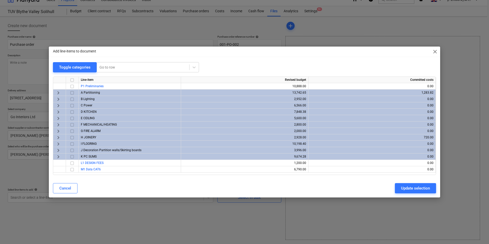
click at [59, 93] on span "keyboard_arrow_right" at bounding box center [58, 93] width 6 height 6
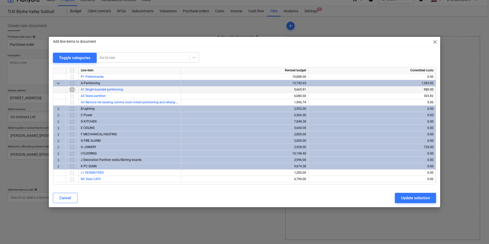
click at [75, 90] on input "checkbox" at bounding box center [72, 90] width 6 height 6
click at [391, 198] on div "Update selection" at bounding box center [415, 198] width 29 height 7
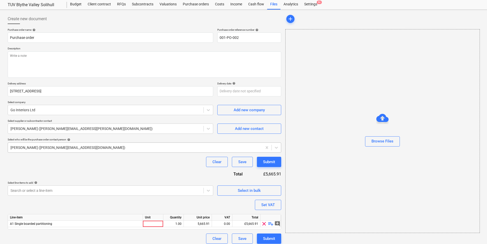
scroll to position [18, 0]
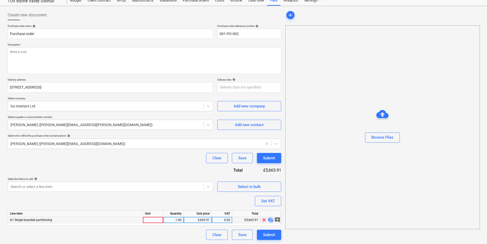
click at [269, 213] on span "playlist_add" at bounding box center [271, 220] width 6 height 6
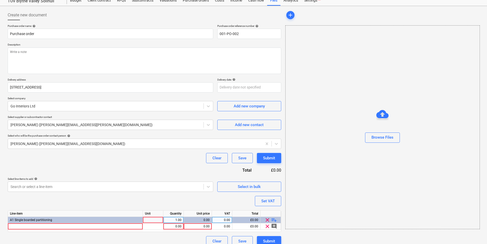
click at [273, 213] on span "playlist_add" at bounding box center [274, 220] width 6 height 6
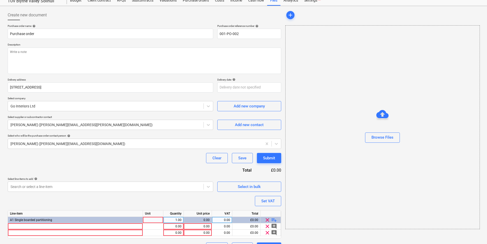
click at [273, 213] on span "playlist_add" at bounding box center [274, 220] width 6 height 6
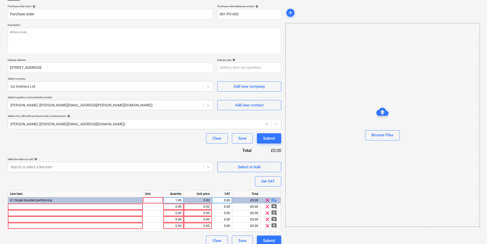
scroll to position [43, 0]
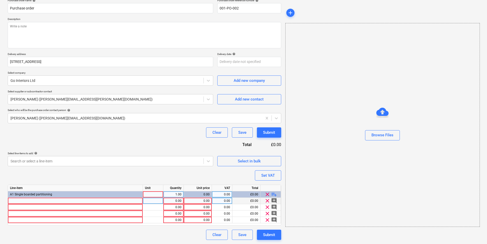
click at [88, 199] on div at bounding box center [75, 201] width 135 height 6
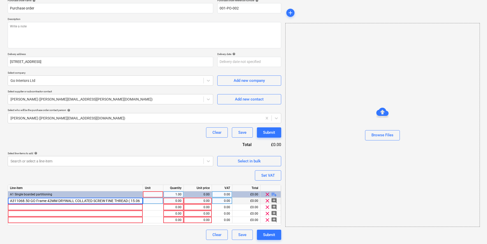
scroll to position [0, 32]
drag, startPoint x: 98, startPoint y: 200, endPoint x: 175, endPoint y: 201, distance: 77.3
click at [0, 0] on div "A311068.50 GO Frame 42MM DRYWALL COLLATED SCREW FINE THREAD ( 15.06 BX 30.12 10…" at bounding box center [0, 0] width 0 height 0
drag, startPoint x: 171, startPoint y: 200, endPoint x: 199, endPoint y: 201, distance: 27.7
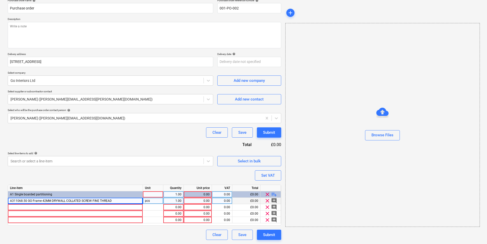
click at [0, 0] on div "A311068.50 GO Frame 42MM DRYWALL COLLATED SCREW FINE THREAD pcs 1.00 0.00 0.00 …" at bounding box center [0, 0] width 0 height 0
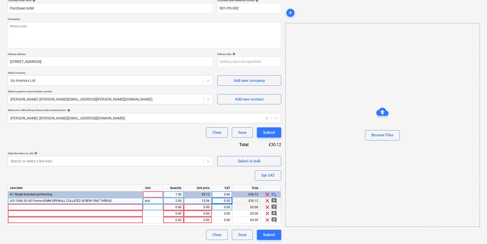
click at [79, 207] on div at bounding box center [75, 207] width 135 height 6
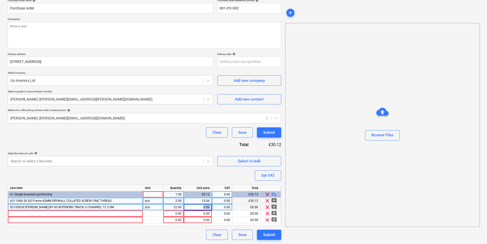
drag, startPoint x: 190, startPoint y: 208, endPoint x: 212, endPoint y: 207, distance: 22.1
click at [0, 0] on div "D2100630 [PERSON_NAME] BY GO INTERIORS TRACK U CHANNEL 72 3.0M pcs 22.00 0.00 0…" at bounding box center [0, 0] width 0 height 0
click at [205, 208] on div "0.00" at bounding box center [198, 207] width 24 height 6
click at [202, 206] on input at bounding box center [198, 207] width 28 height 6
click at [124, 213] on div at bounding box center [75, 214] width 135 height 6
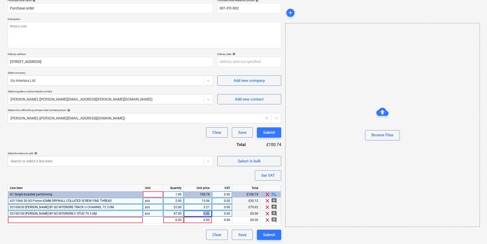
drag, startPoint x: 199, startPoint y: 214, endPoint x: 210, endPoint y: 214, distance: 10.7
click at [210, 213] on div "0.00" at bounding box center [198, 214] width 28 height 6
click at [97, 213] on div at bounding box center [75, 220] width 135 height 6
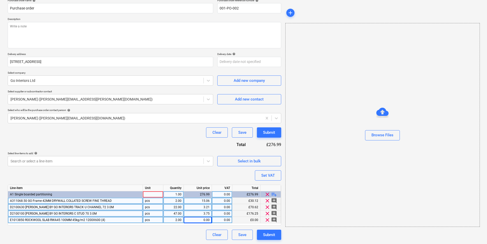
click at [193, 213] on div "0.00" at bounding box center [198, 220] width 24 height 6
click at [202, 213] on div "0.00" at bounding box center [198, 220] width 24 height 6
click at [272, 193] on span "playlist_add" at bounding box center [274, 194] width 6 height 6
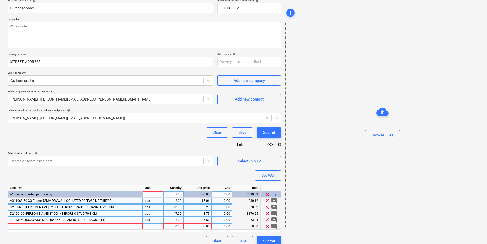
click at [94, 213] on div at bounding box center [75, 226] width 135 height 6
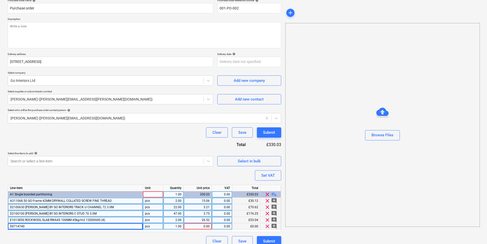
click at [99, 213] on div "D0714740" at bounding box center [75, 226] width 135 height 6
click at [100, 213] on input "D0714740" at bounding box center [75, 226] width 135 height 6
click at [198, 213] on div "0.00" at bounding box center [198, 226] width 24 height 6
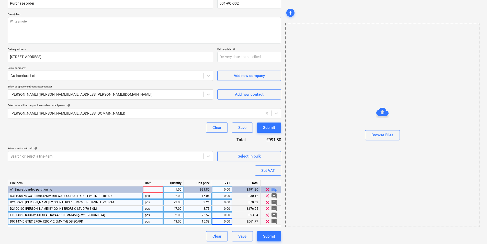
scroll to position [50, 0]
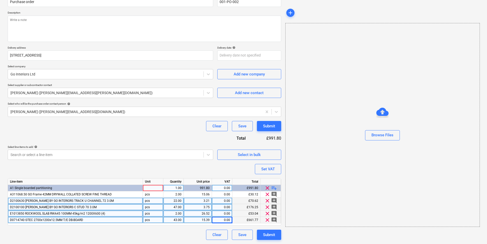
click at [271, 186] on div "clear playlist_add" at bounding box center [271, 188] width 20 height 6
click at [273, 186] on span "playlist_add" at bounding box center [274, 188] width 6 height 6
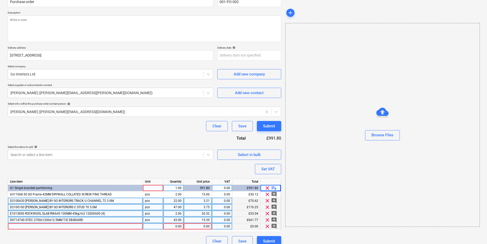
click at [102, 213] on div at bounding box center [75, 226] width 135 height 6
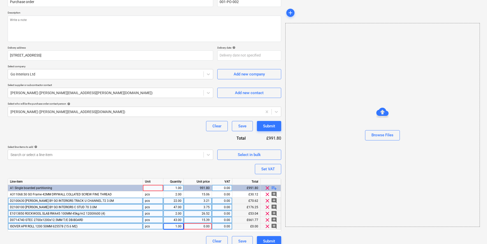
click at [208, 213] on div "0.00" at bounding box center [198, 226] width 24 height 6
drag, startPoint x: 174, startPoint y: 226, endPoint x: 188, endPoint y: 227, distance: 13.3
click at [0, 0] on div "ISOVER APR ROLL 1200 50MM 625578 (15.6 M2) pcs 1.00 0.00 0.00 £0.00 clear add_c…" at bounding box center [0, 0] width 0 height 0
click at [178, 213] on div "1.00" at bounding box center [174, 226] width 16 height 6
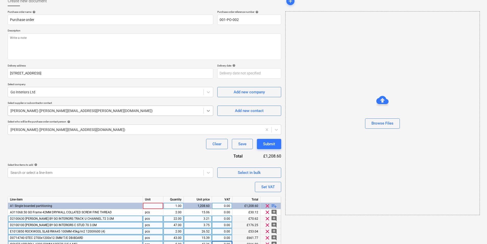
scroll to position [0, 0]
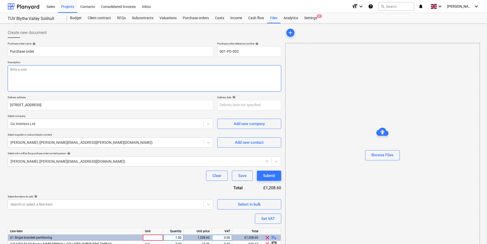
click at [200, 77] on textarea at bounding box center [145, 78] width 274 height 26
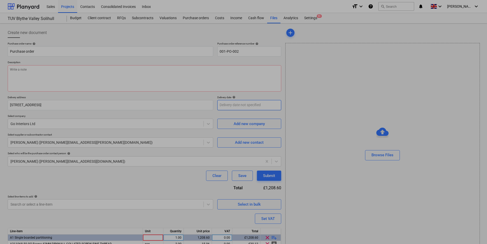
click at [254, 105] on body "Sales Projects Contacts Consolidated Invoices Inbox format_size keyboard_arrow_…" at bounding box center [243, 122] width 487 height 244
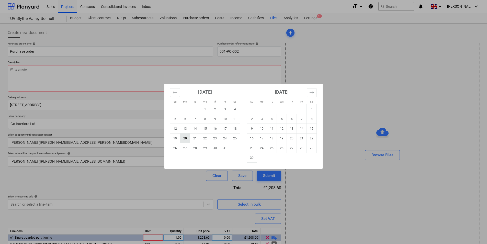
click at [184, 138] on td "20" at bounding box center [185, 139] width 10 height 10
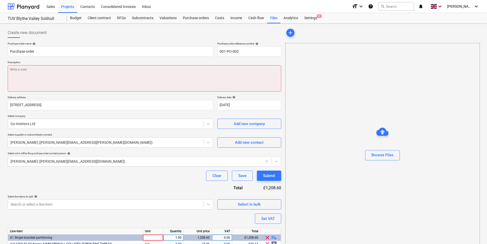
click at [165, 83] on textarea at bounding box center [145, 78] width 274 height 26
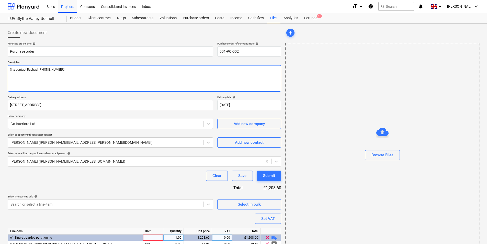
click at [68, 71] on textarea "Site contact Rachael [PHONE_NUMBER]" at bounding box center [145, 78] width 274 height 26
click at [14, 73] on textarea "Site contact Rachael [PHONE_NUMBER] NOte need to check if collated" at bounding box center [145, 78] width 274 height 26
click at [40, 75] on textarea "Site contact Rachael [PHONE_NUMBER] Note need to check if collated" at bounding box center [145, 78] width 274 height 26
click at [276, 179] on button "Submit" at bounding box center [269, 176] width 24 height 10
click at [250, 51] on input "001-PO-002" at bounding box center [249, 51] width 64 height 10
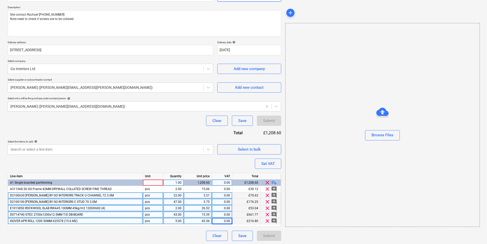
scroll to position [56, 0]
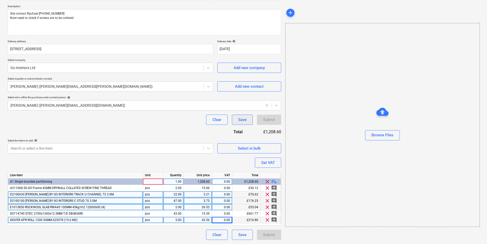
click at [244, 124] on button "Save" at bounding box center [242, 120] width 21 height 10
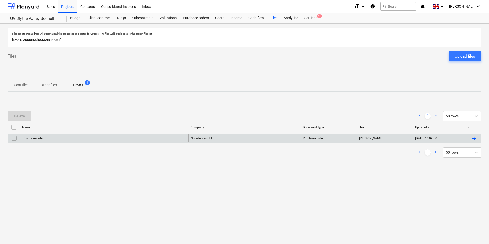
click at [245, 138] on div "Go Interiors Ltd" at bounding box center [245, 138] width 112 height 8
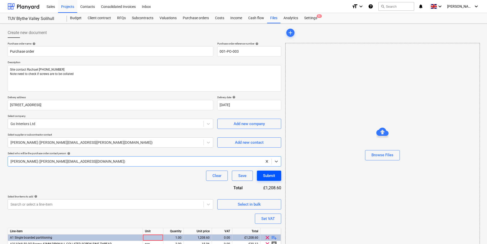
click at [268, 173] on div "Submit" at bounding box center [269, 175] width 12 height 7
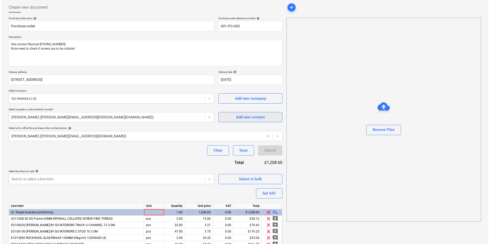
scroll to position [56, 0]
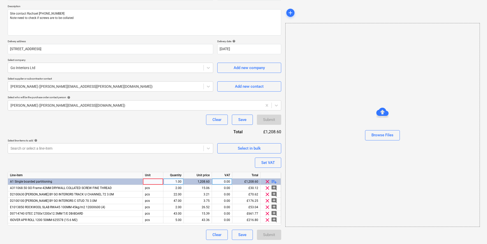
click at [155, 183] on div at bounding box center [153, 182] width 20 height 6
click at [158, 145] on div "Search or select a line-item" at bounding box center [106, 148] width 196 height 7
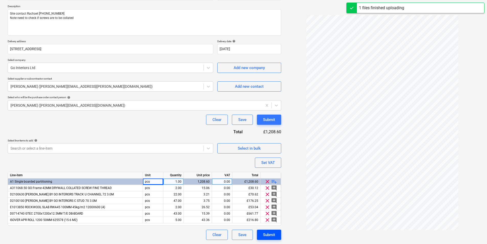
click at [273, 213] on div "Submit" at bounding box center [269, 235] width 12 height 7
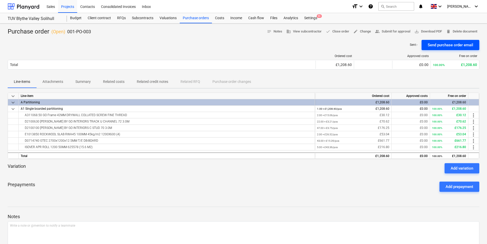
click at [391, 46] on div "Send purchase order email" at bounding box center [451, 45] width 46 height 7
click at [71, 17] on div "Budget" at bounding box center [76, 18] width 18 height 10
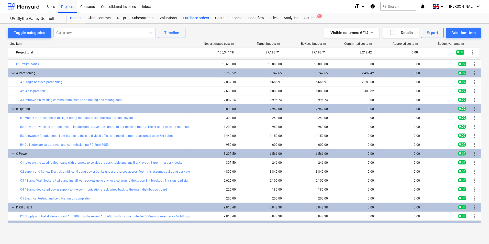
click at [186, 20] on div "Purchase orders" at bounding box center [196, 18] width 32 height 10
